Goal: Task Accomplishment & Management: Manage account settings

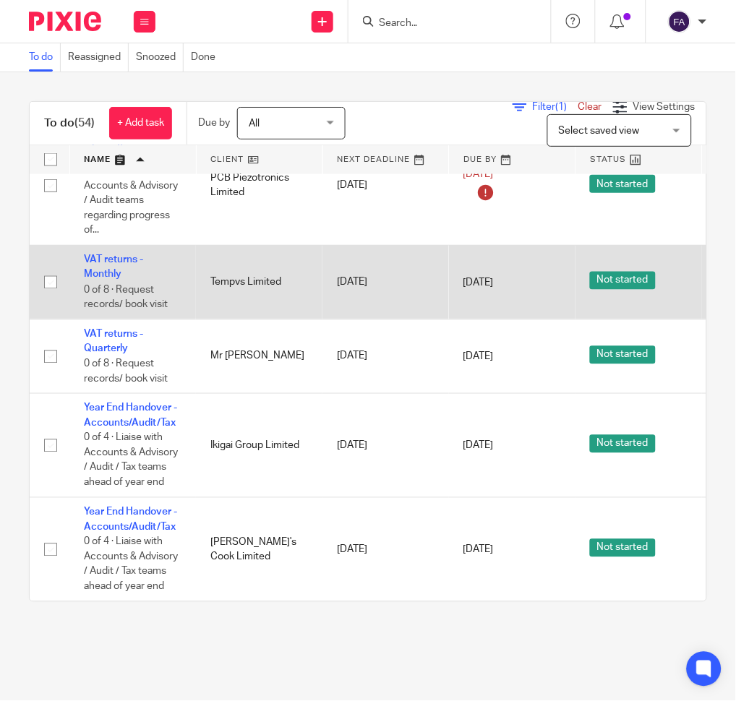
scroll to position [4616, 0]
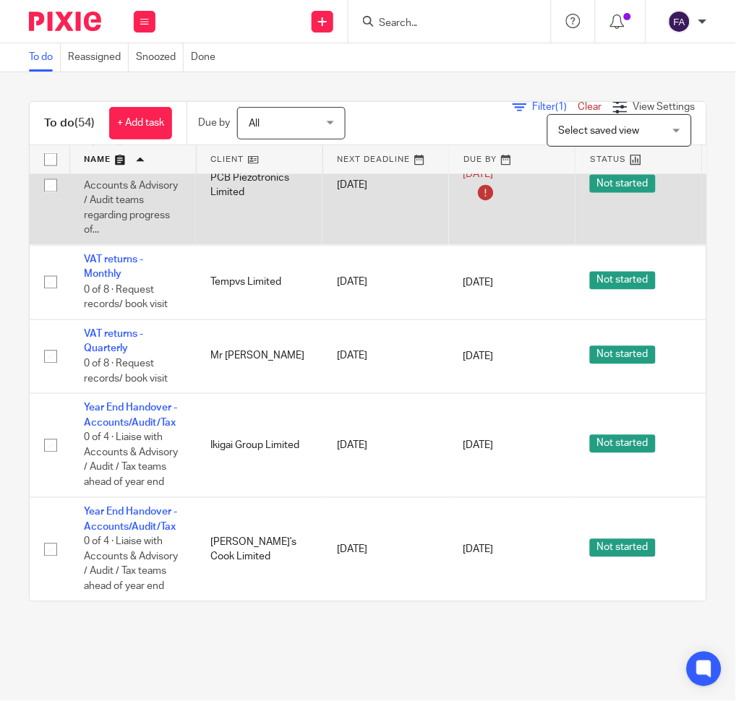
drag, startPoint x: 239, startPoint y: 576, endPoint x: 264, endPoint y: 211, distance: 365.8
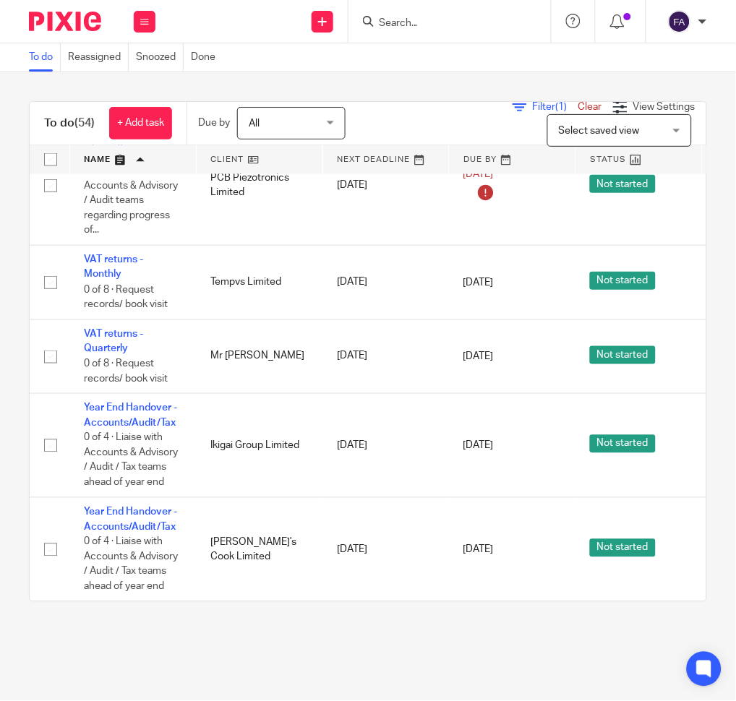
click at [247, 169] on link at bounding box center [260, 159] width 126 height 29
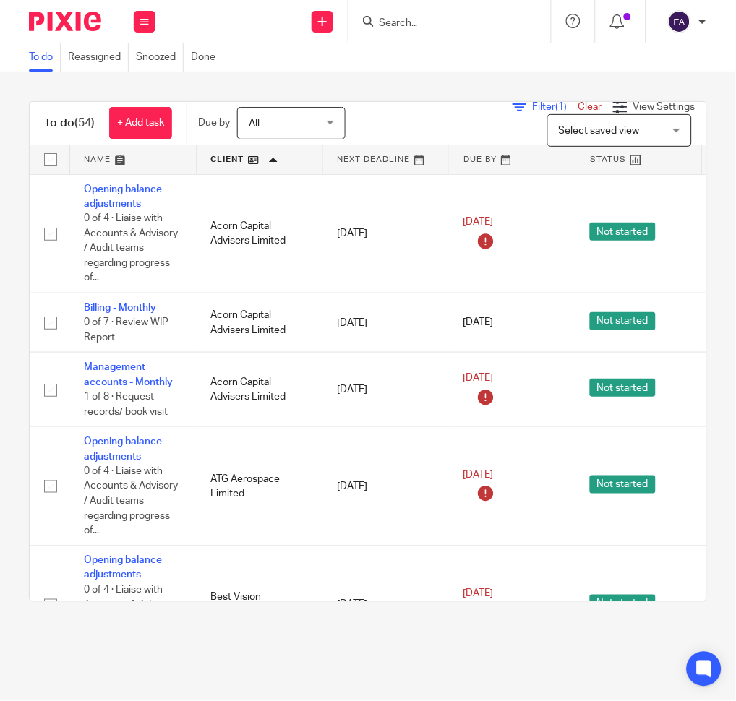
click at [241, 155] on link at bounding box center [260, 159] width 126 height 29
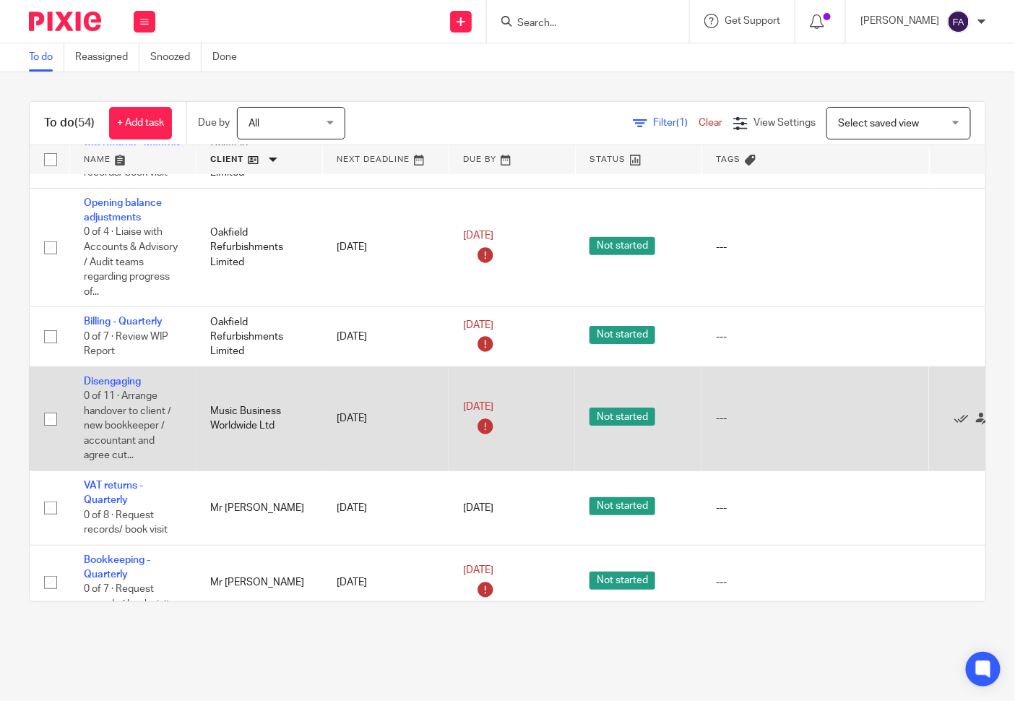
scroll to position [1686, 0]
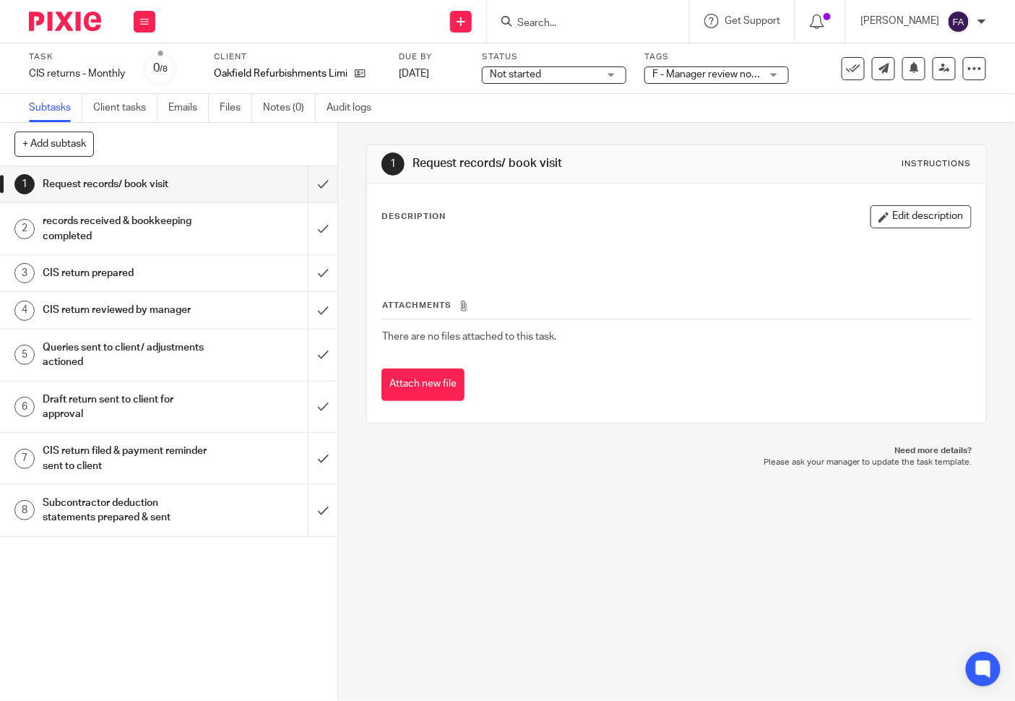
click at [756, 75] on span "F - Manager review notes to be actioned" at bounding box center [743, 74] width 181 height 10
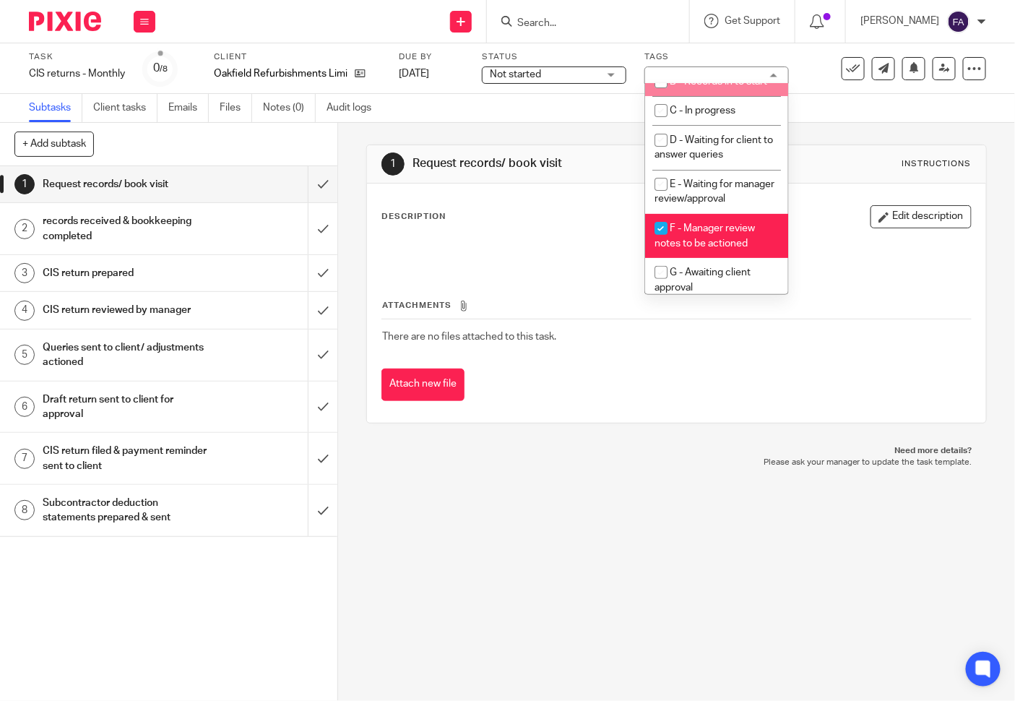
scroll to position [178, 0]
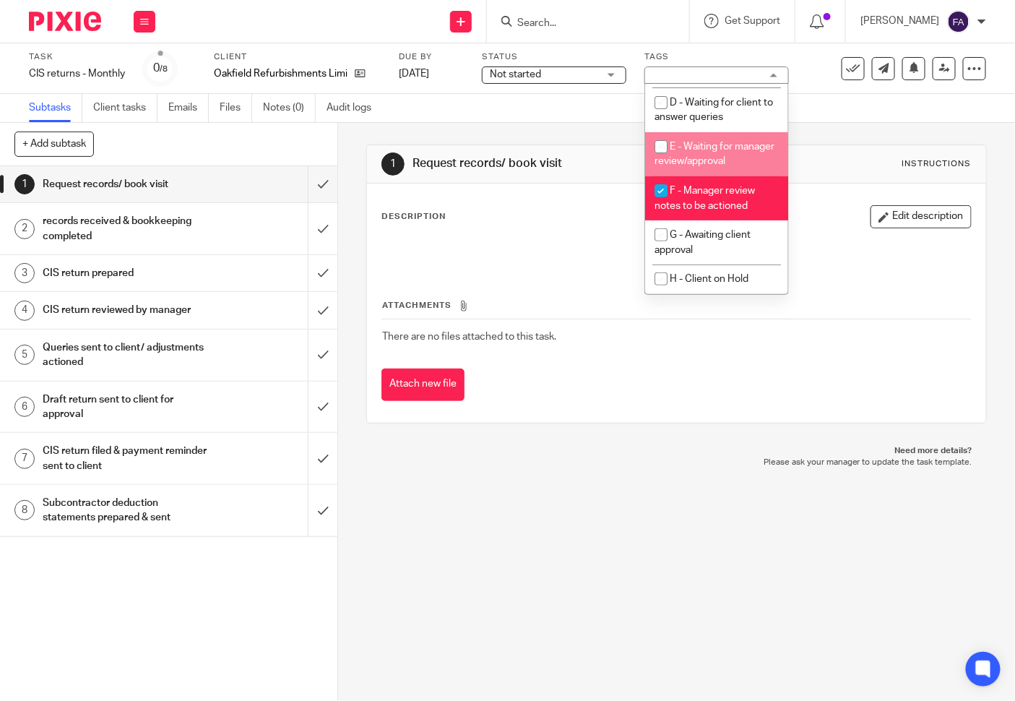
click at [706, 153] on li "E - Waiting for manager review/approval" at bounding box center [716, 154] width 143 height 44
checkbox input "true"
click at [709, 176] on li "F - Manager review notes to be actioned" at bounding box center [716, 198] width 143 height 44
checkbox input "false"
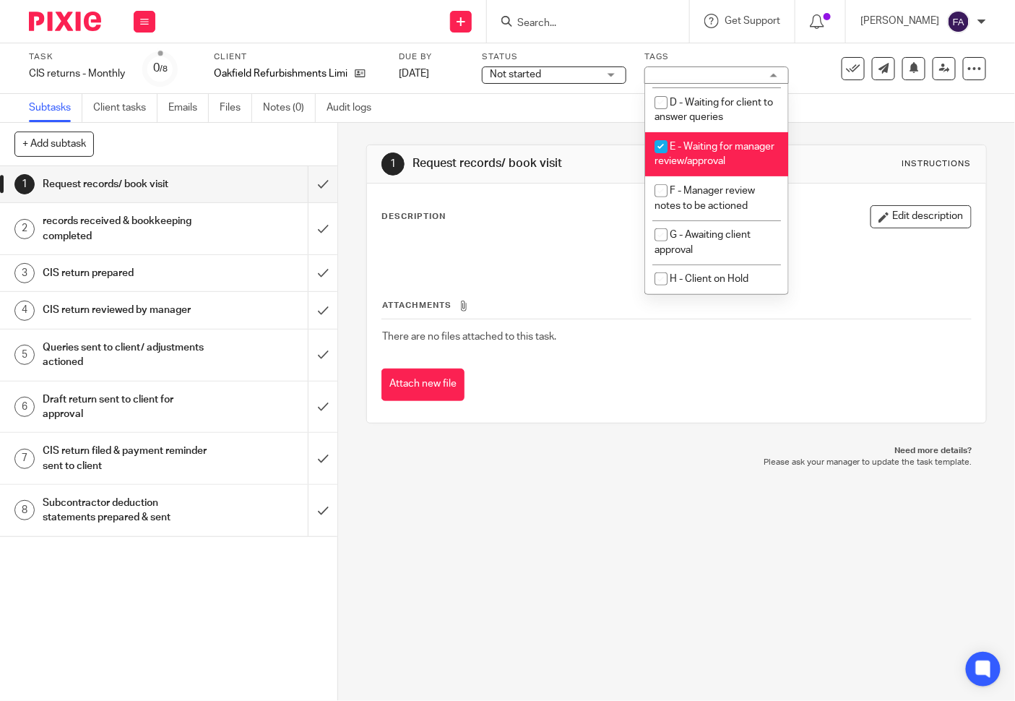
click at [591, 137] on div "1 Request records/ book visit Instructions Description Edit description Attachm…" at bounding box center [676, 284] width 621 height 322
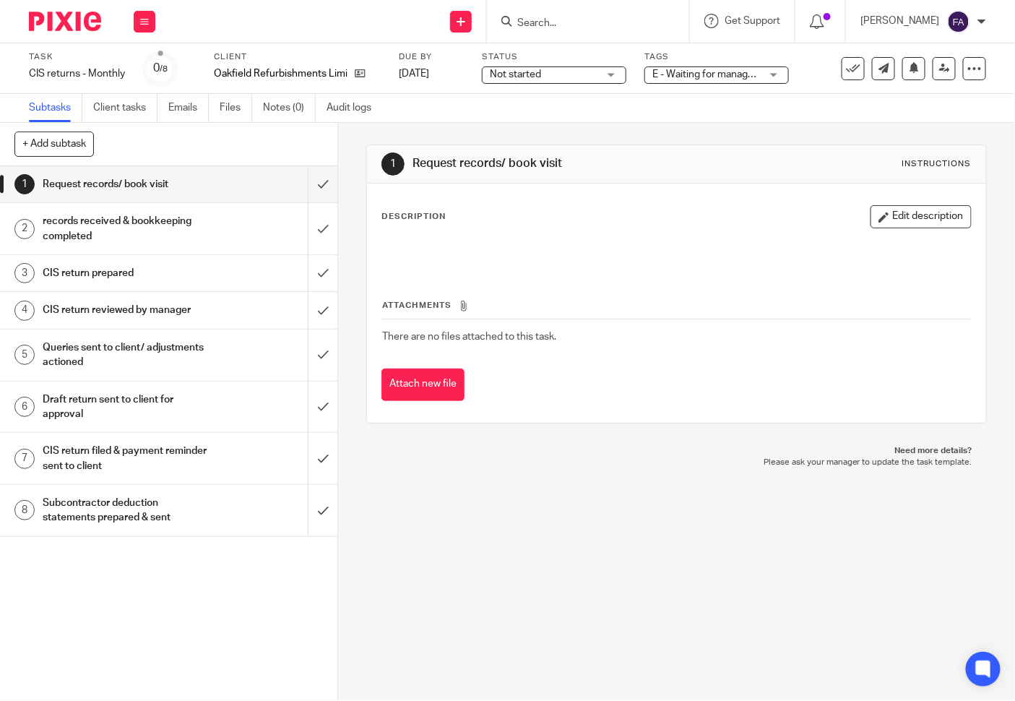
click at [127, 358] on h1 "Queries sent to client/ adjustments actioned" at bounding box center [127, 355] width 168 height 37
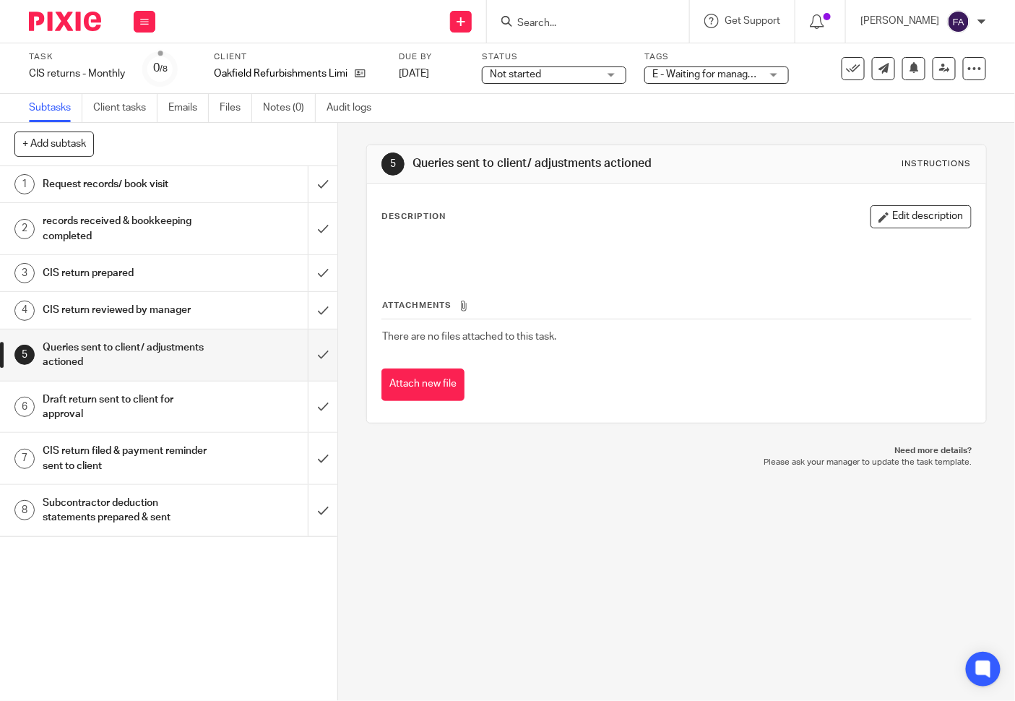
click at [142, 403] on h1 "Draft return sent to client for approval" at bounding box center [127, 407] width 168 height 37
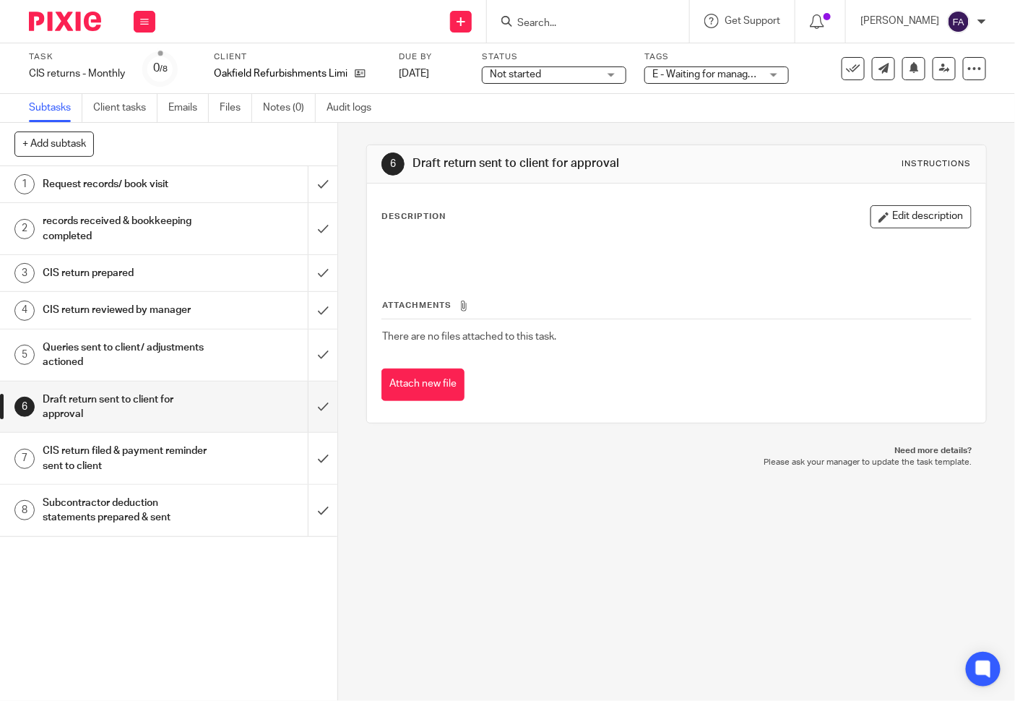
click at [152, 458] on h1 "CIS return filed & payment reminder sent to client" at bounding box center [127, 458] width 168 height 37
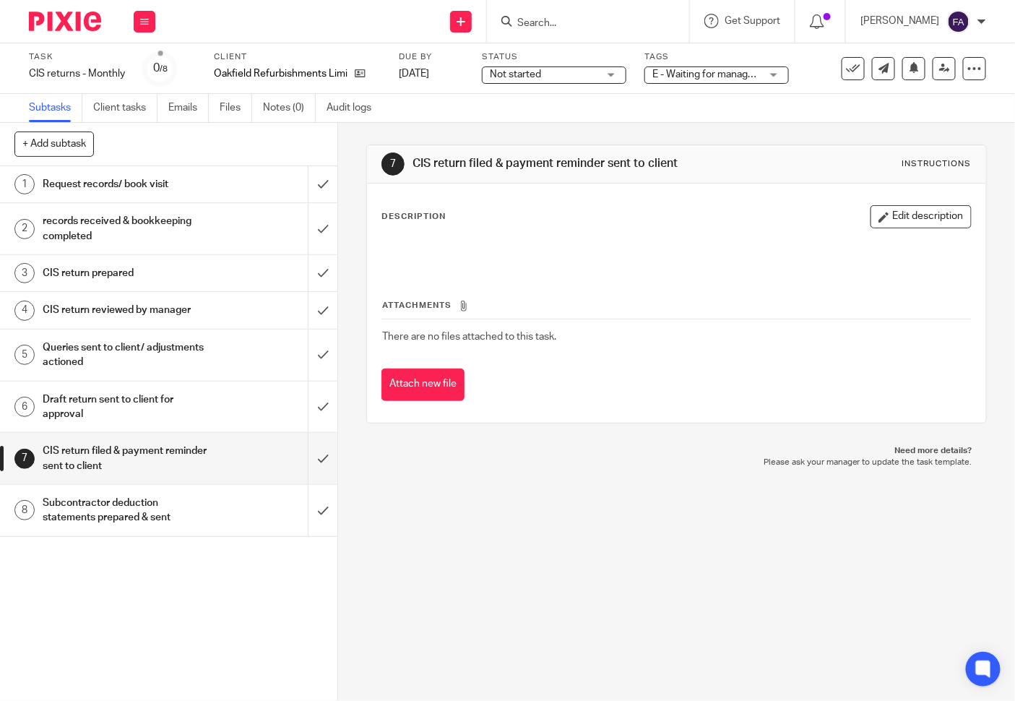
click at [736, 73] on span "E - Waiting for manager review/approval" at bounding box center [742, 74] width 178 height 10
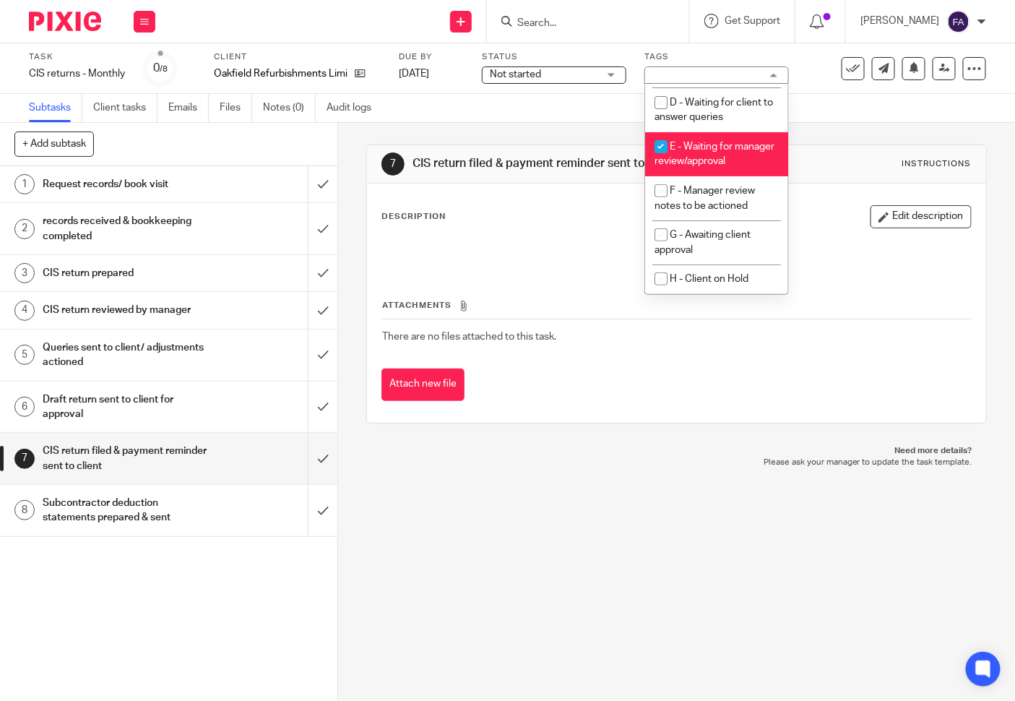
scroll to position [178, 0]
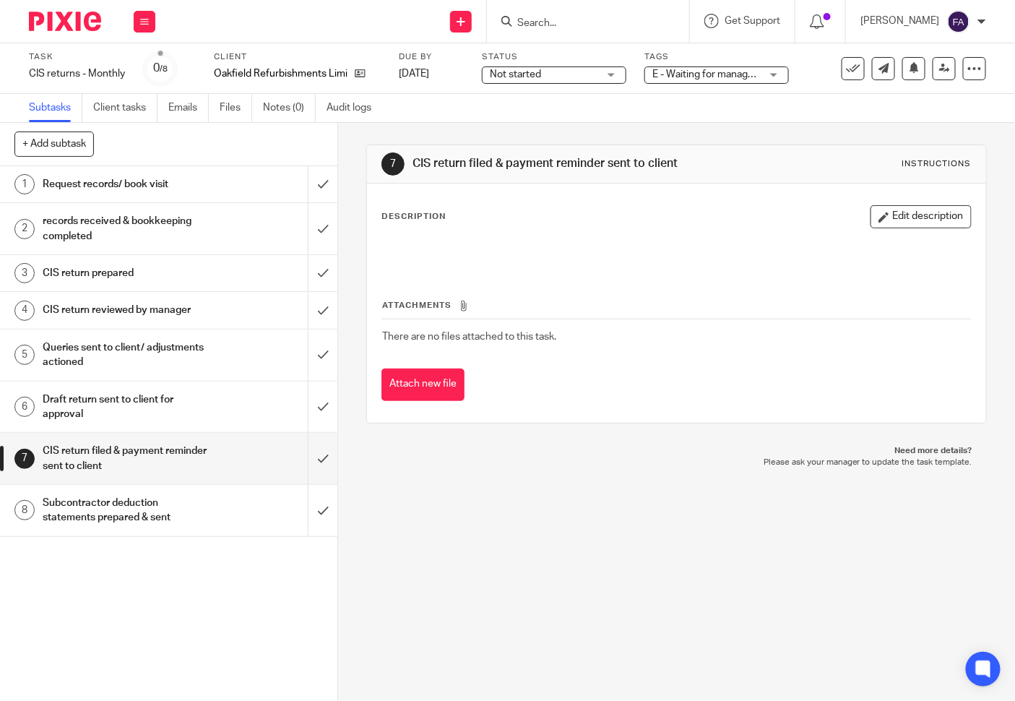
click at [858, 110] on div "Subtasks Client tasks Emails Files Notes (0) Audit logs" at bounding box center [507, 108] width 1015 height 29
click at [933, 60] on link at bounding box center [944, 68] width 23 height 23
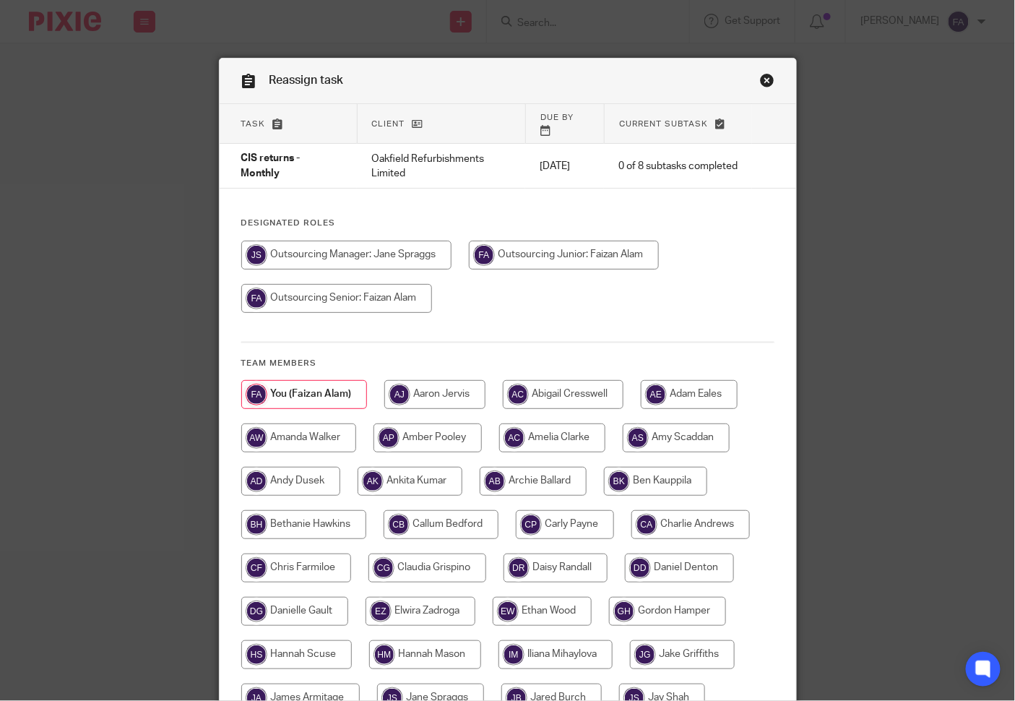
click at [373, 247] on input "radio" at bounding box center [346, 255] width 210 height 29
radio input "true"
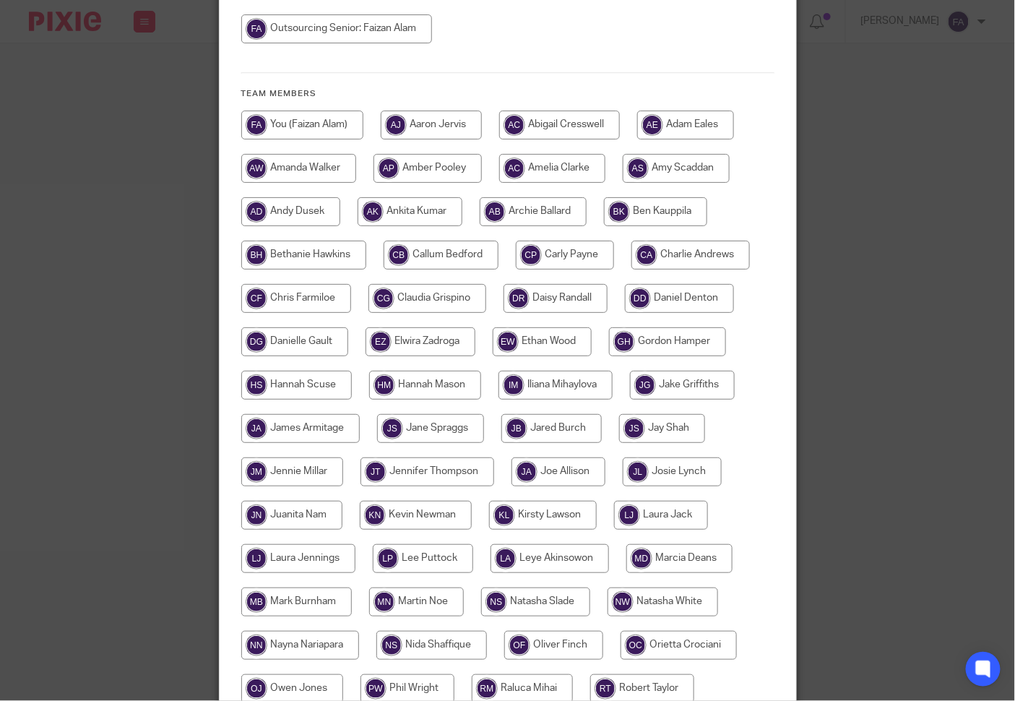
scroll to position [481, 0]
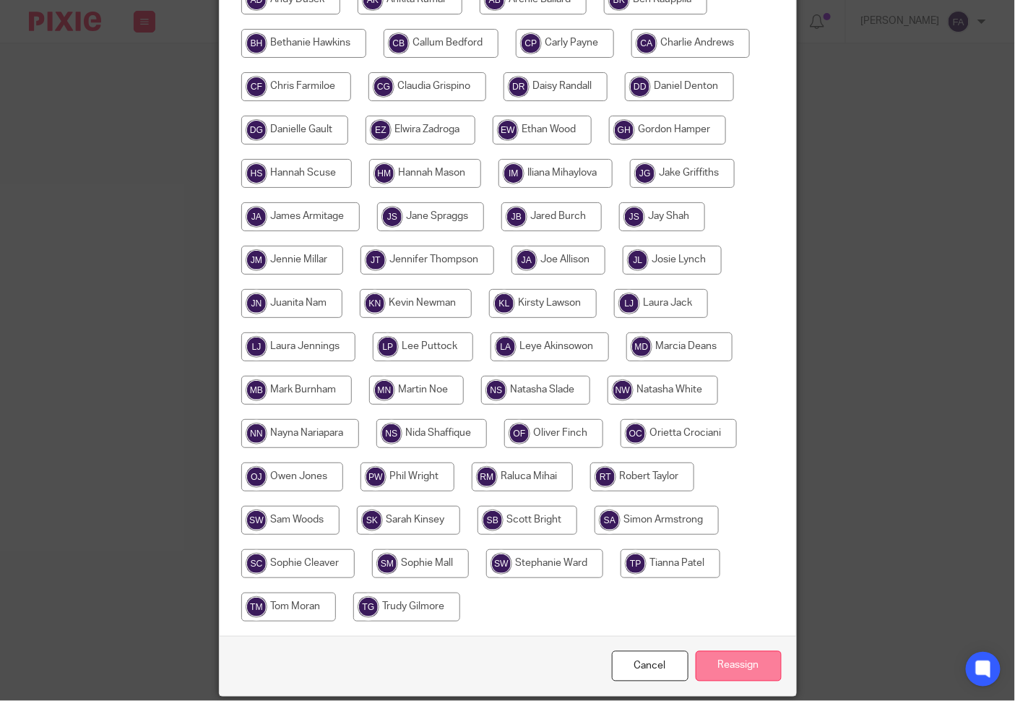
click at [733, 659] on input "Reassign" at bounding box center [739, 666] width 86 height 31
